Goal: Task Accomplishment & Management: Manage account settings

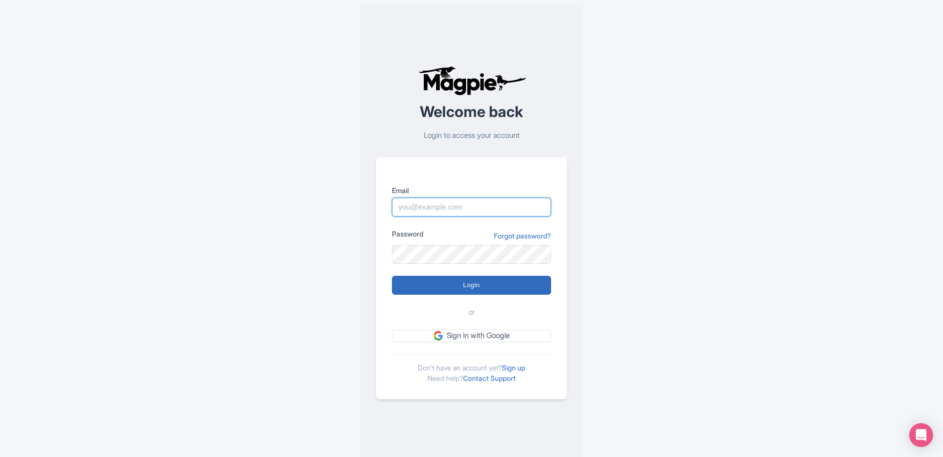
type input "info@tomis.tech"
click at [507, 288] on input "Login" at bounding box center [471, 285] width 159 height 19
type input "Logging in..."
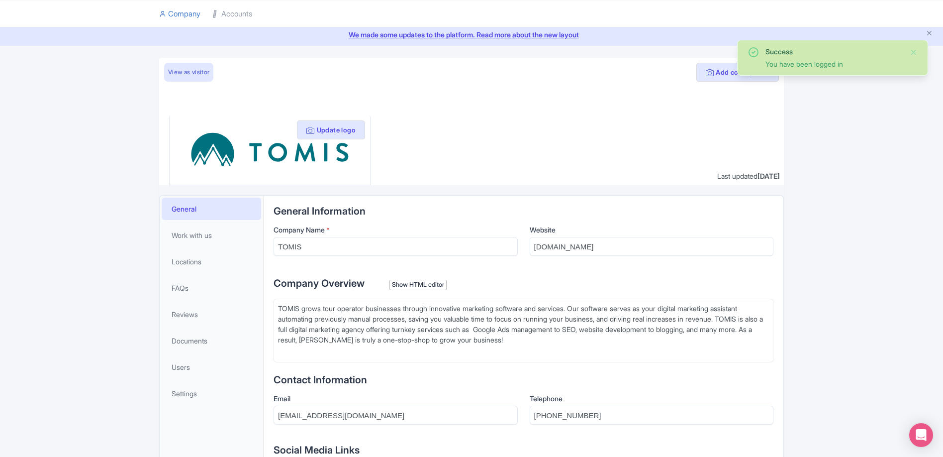
scroll to position [87, 0]
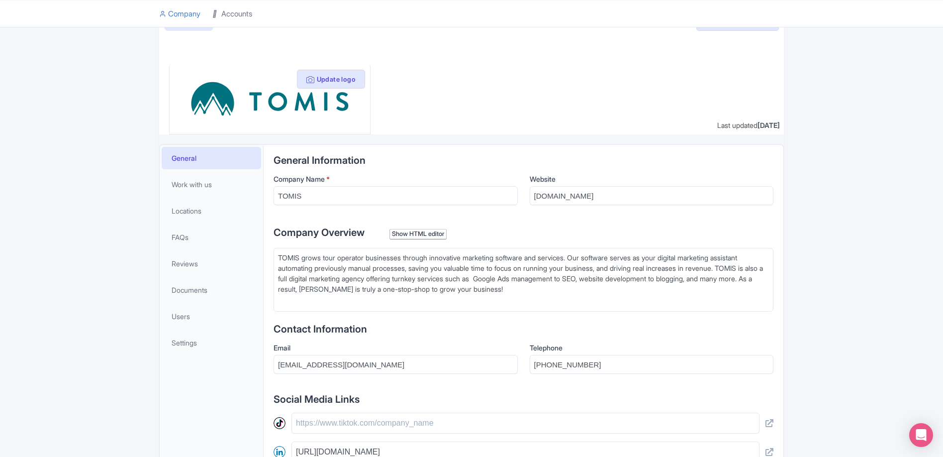
click at [230, 16] on link "Accounts" at bounding box center [232, 13] width 40 height 27
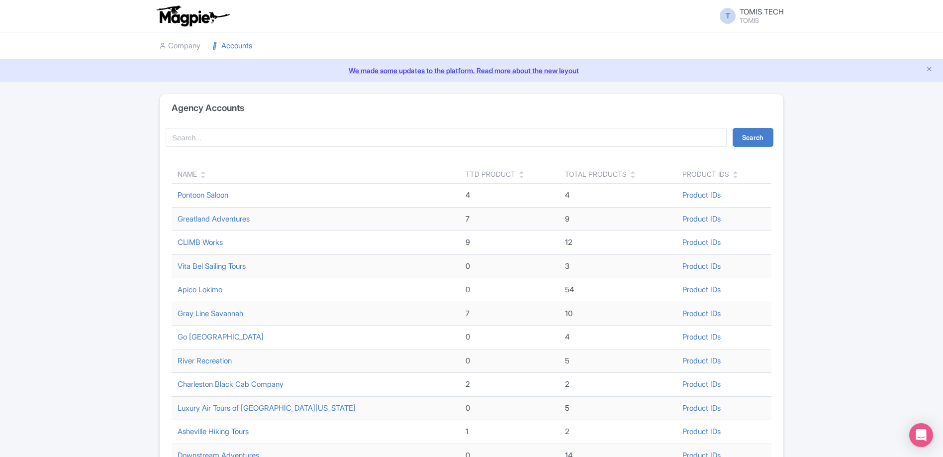
click at [193, 176] on div "Name" at bounding box center [187, 174] width 19 height 10
click at [204, 177] on icon at bounding box center [203, 176] width 4 height 7
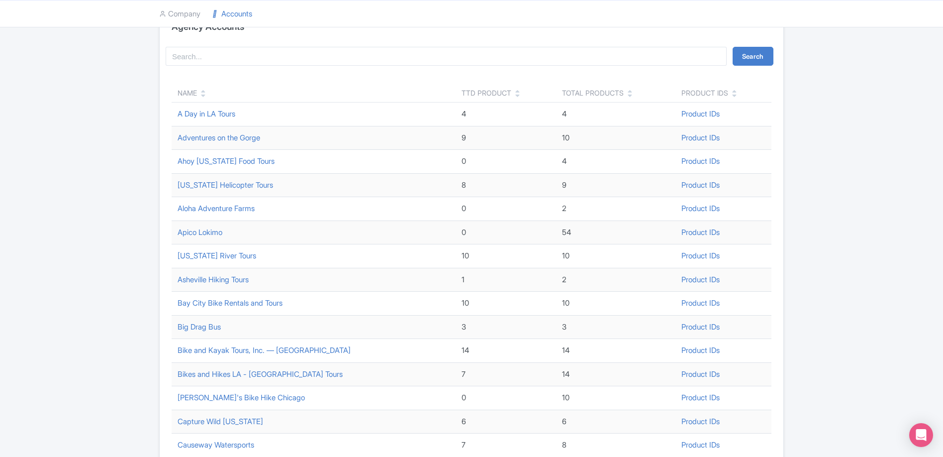
scroll to position [288, 0]
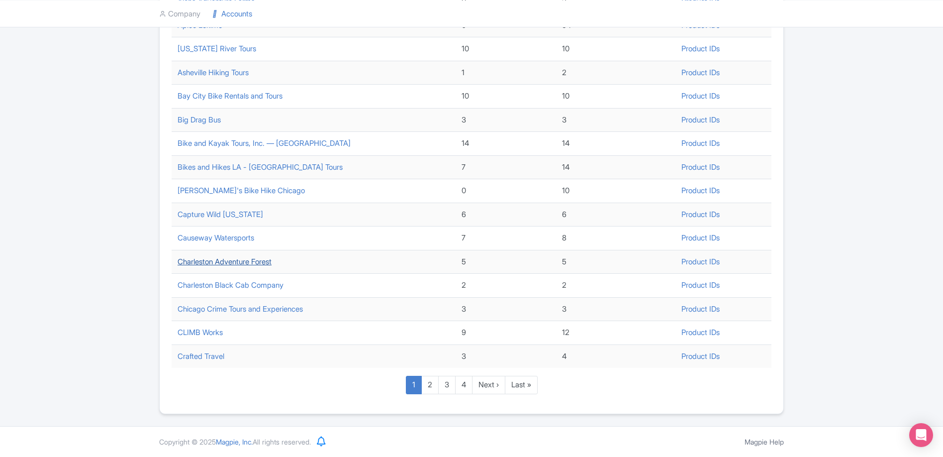
click at [236, 259] on link "Charleston Adventure Forest" at bounding box center [225, 261] width 94 height 9
click at [237, 282] on link "Charleston Black Cab Company" at bounding box center [231, 284] width 106 height 9
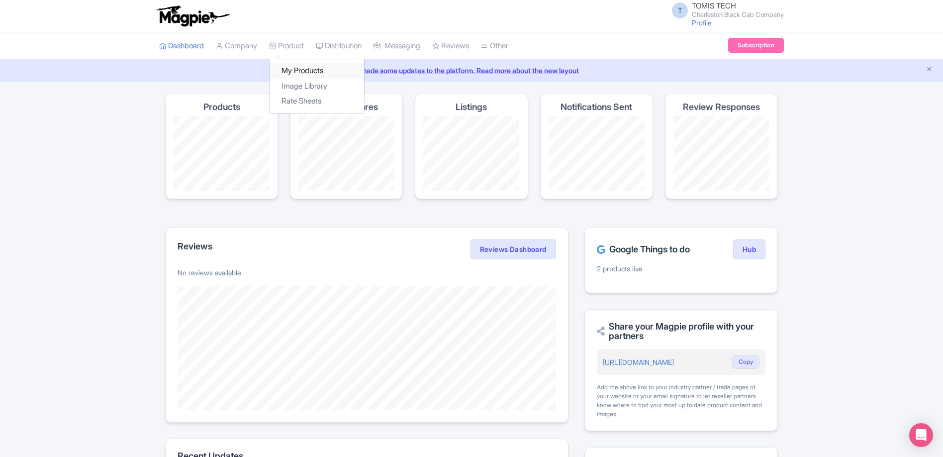
click at [296, 65] on link "My Products" at bounding box center [317, 70] width 94 height 15
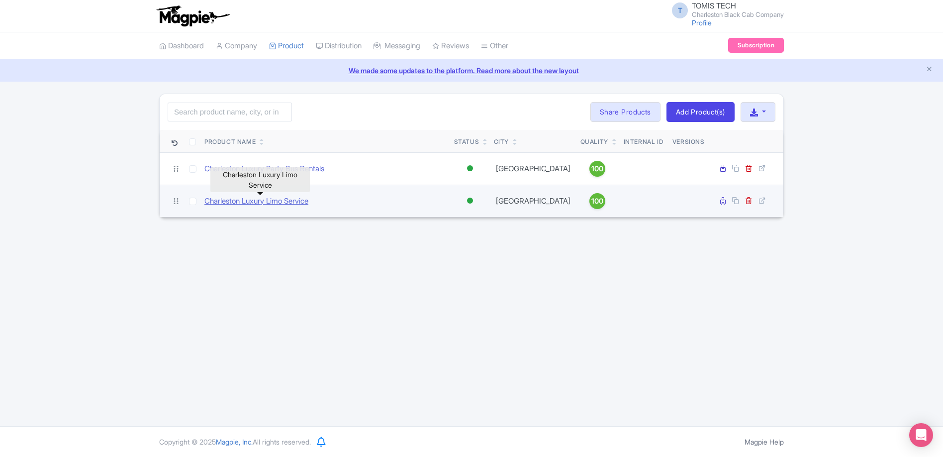
click at [280, 201] on link "Charleston Luxury Limo Service" at bounding box center [256, 200] width 104 height 11
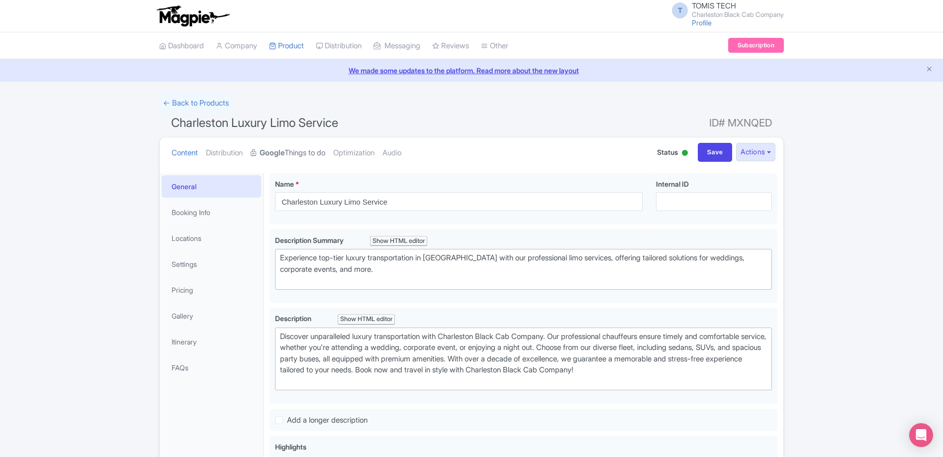
click at [284, 150] on strong "Google" at bounding box center [272, 152] width 25 height 11
